Goal: Task Accomplishment & Management: Use online tool/utility

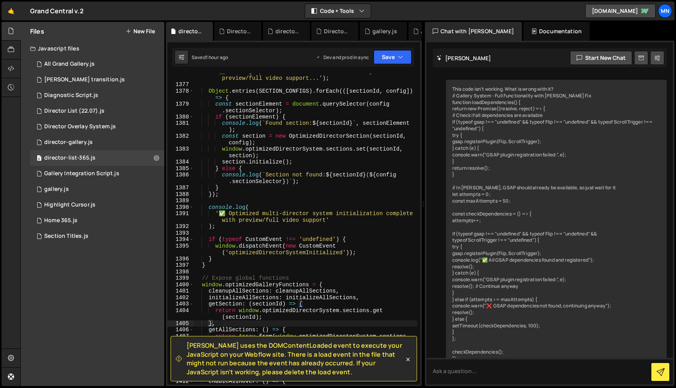
scroll to position [15973, 0]
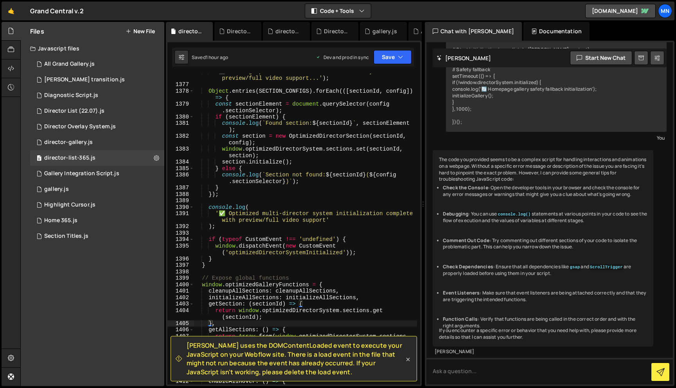
click at [409, 357] on icon at bounding box center [408, 359] width 8 height 8
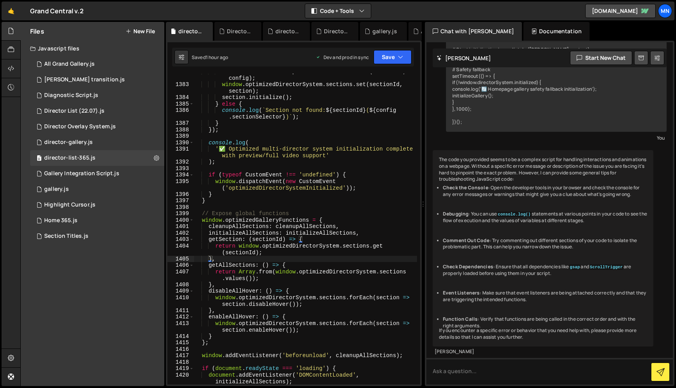
scroll to position [10028, 0]
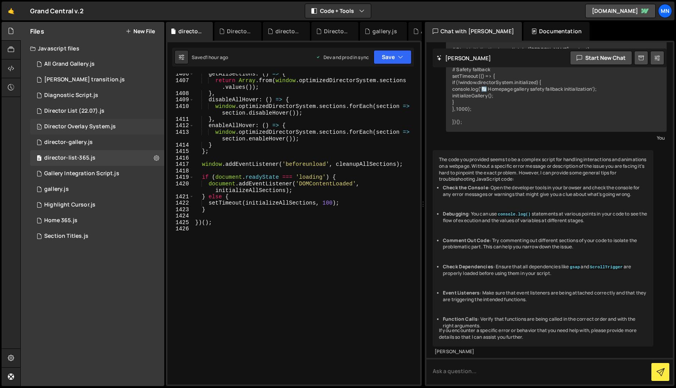
click at [83, 127] on div "Director Overlay System.js" at bounding box center [80, 126] width 72 height 7
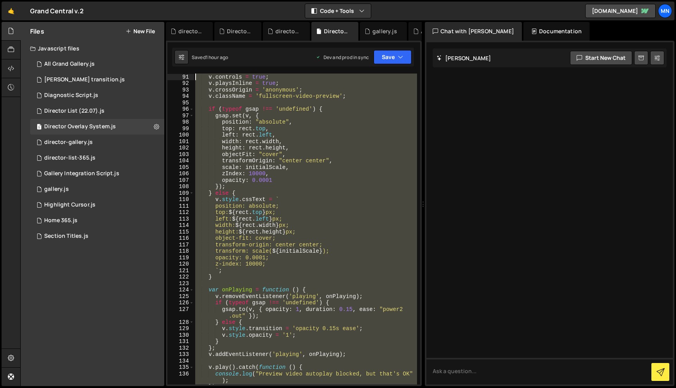
scroll to position [0, 0]
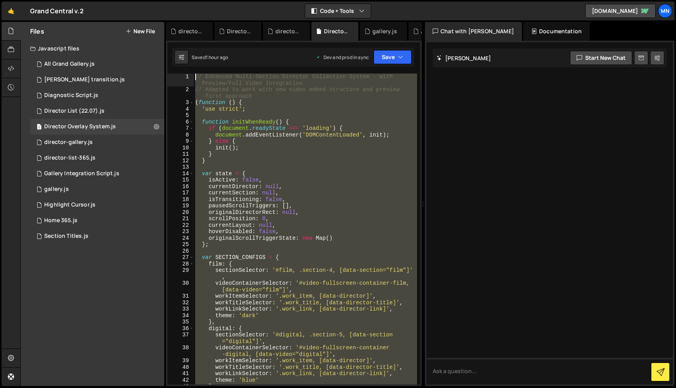
drag, startPoint x: 219, startPoint y: 339, endPoint x: 179, endPoint y: -49, distance: 390.3
click at [179, 0] on html "Projects [GEOGRAPHIC_DATA] Blog [GEOGRAPHIC_DATA] Projects Your Teams Invite te…" at bounding box center [338, 194] width 676 height 388
paste textarea "})();"
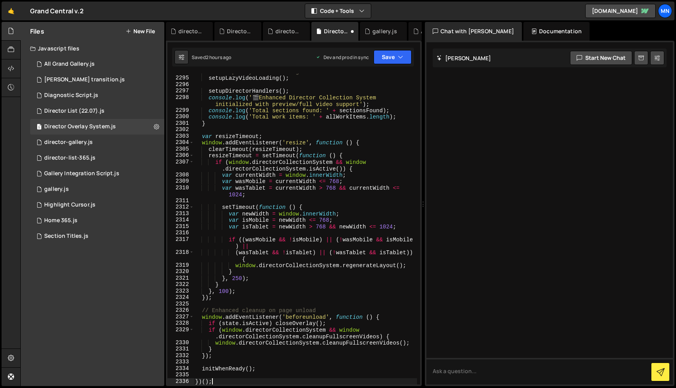
scroll to position [12501, 0]
drag, startPoint x: 396, startPoint y: 56, endPoint x: 388, endPoint y: 62, distance: 9.2
click at [396, 56] on button "Save" at bounding box center [392, 57] width 38 height 14
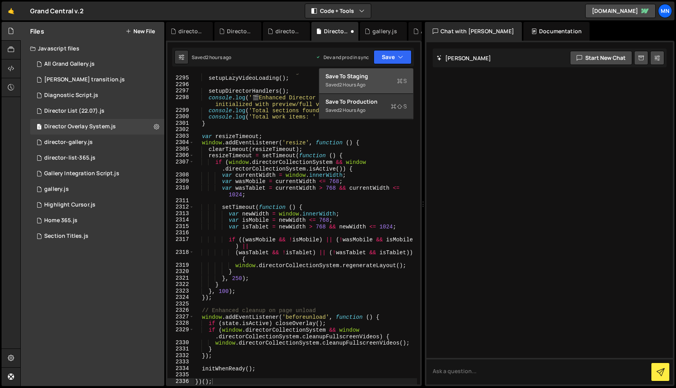
click at [368, 81] on div "Saved 2 hours ago" at bounding box center [365, 84] width 81 height 9
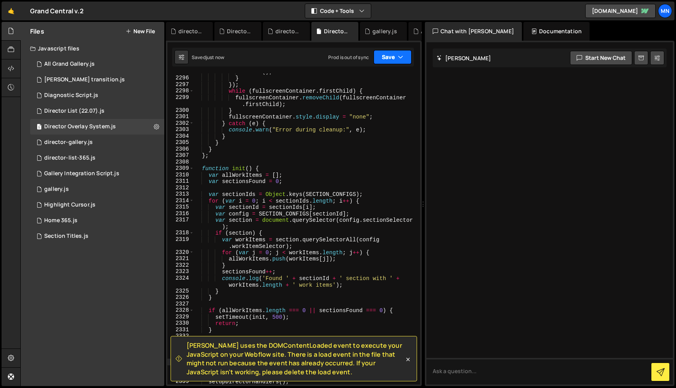
drag, startPoint x: 391, startPoint y: 56, endPoint x: 386, endPoint y: 66, distance: 11.0
click at [391, 56] on button "Save" at bounding box center [392, 57] width 38 height 14
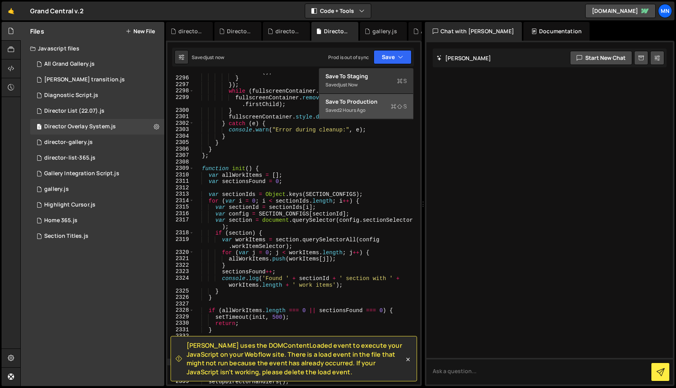
click at [365, 107] on div "2 hours ago" at bounding box center [352, 110] width 26 height 7
type textarea "// Create fullscreen container"
